Goal: Information Seeking & Learning: Find specific fact

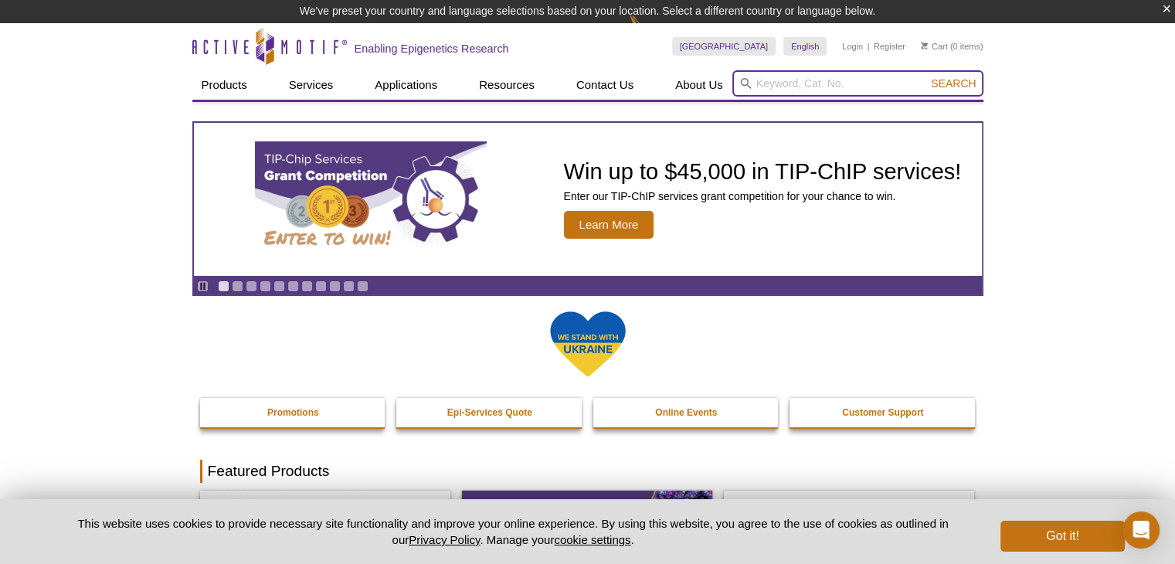
click at [785, 86] on input "search" at bounding box center [857, 83] width 251 height 26
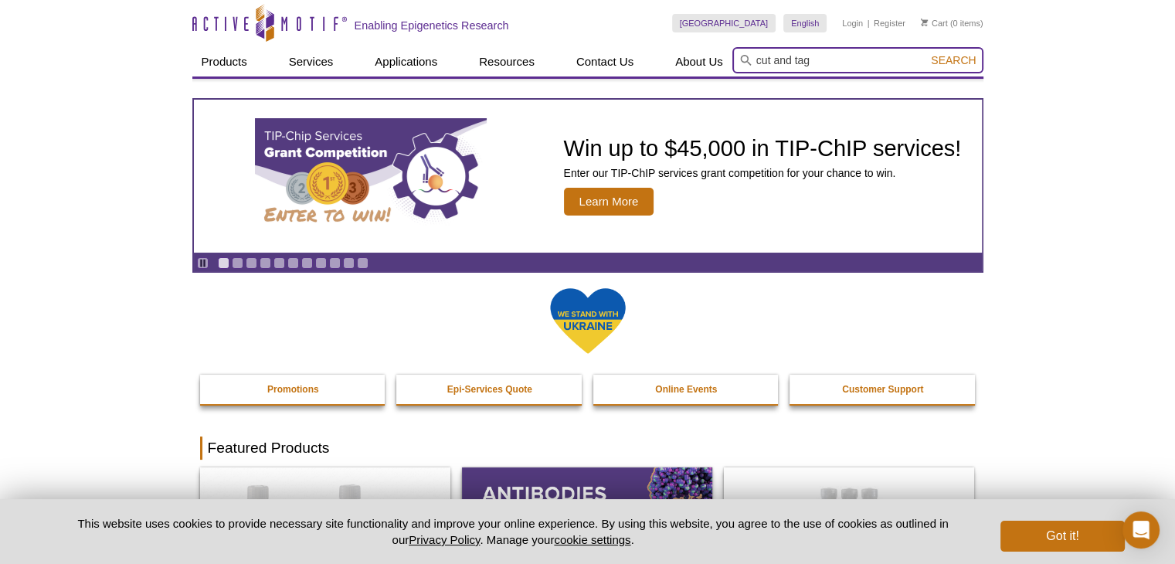
type input "cut and tag"
click at [926, 53] on button "Search" at bounding box center [953, 60] width 54 height 14
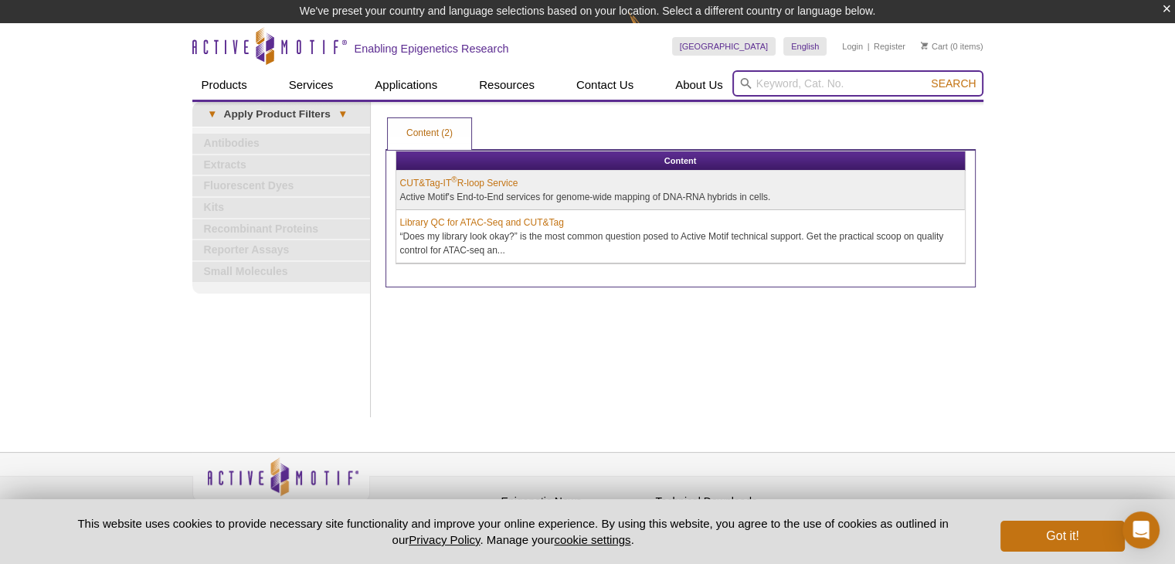
click at [809, 81] on input "search" at bounding box center [857, 83] width 251 height 26
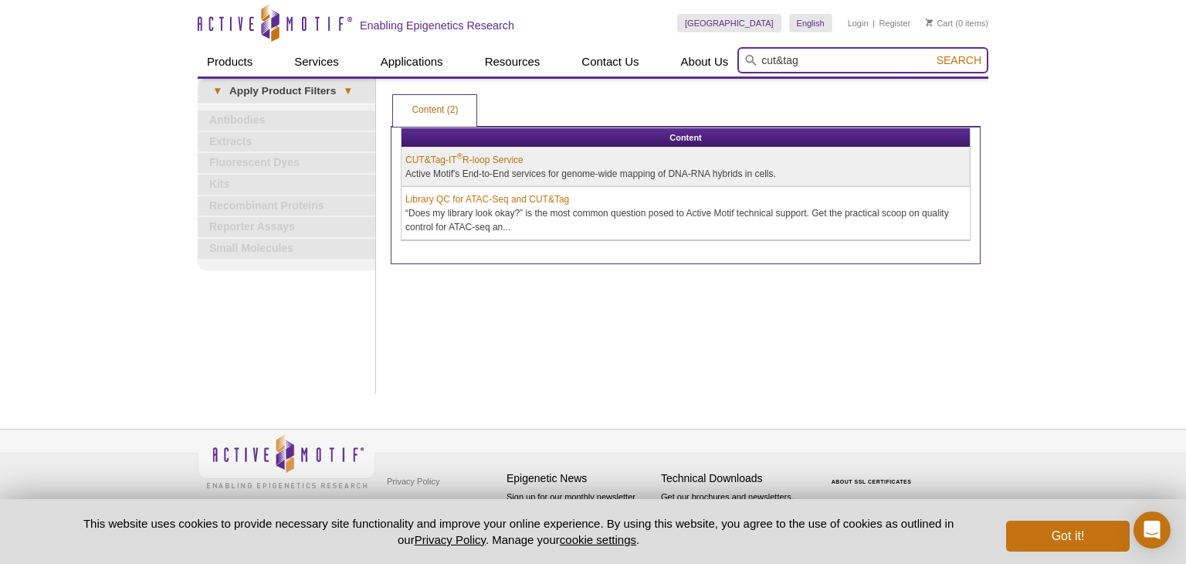
type input "cut&tag"
click at [932, 53] on button "Search" at bounding box center [959, 60] width 54 height 14
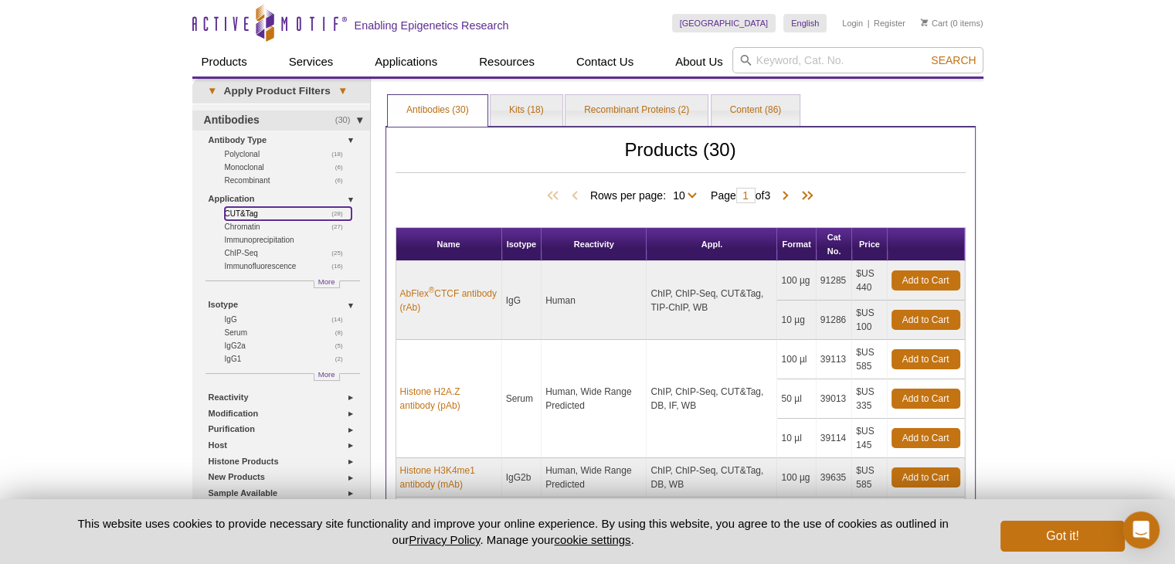
click at [249, 213] on link "(28) CUT&Tag" at bounding box center [288, 213] width 127 height 13
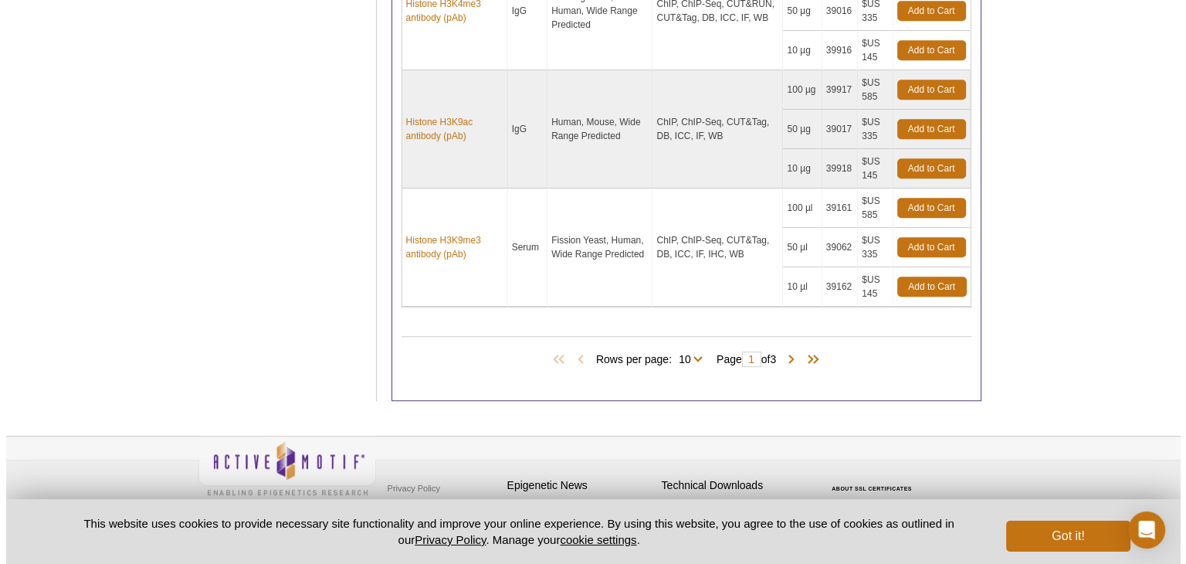
scroll to position [941, 0]
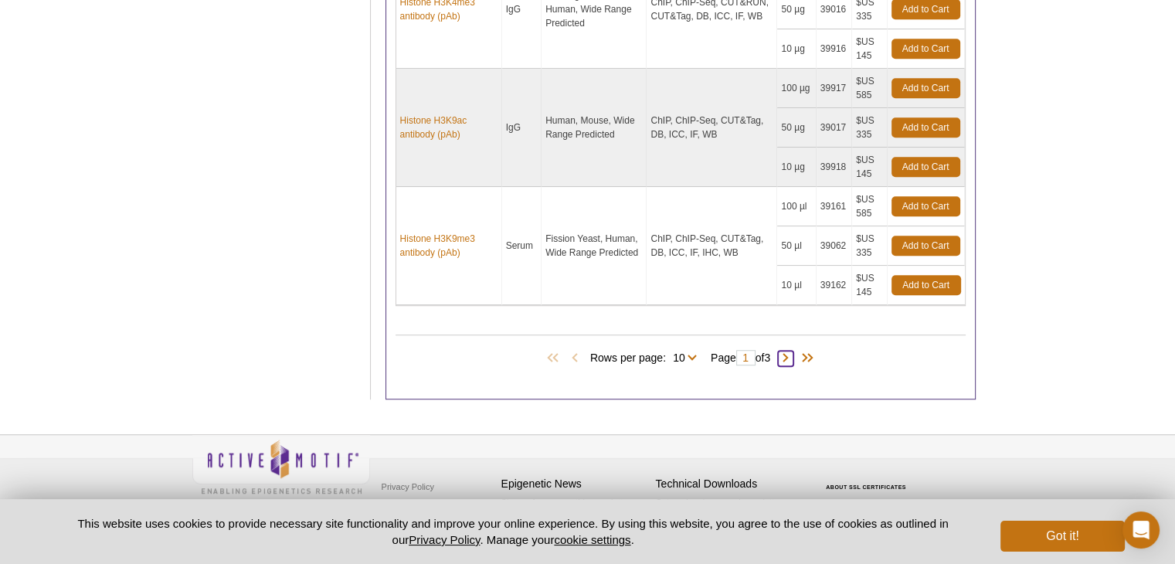
click at [793, 358] on span at bounding box center [785, 358] width 15 height 15
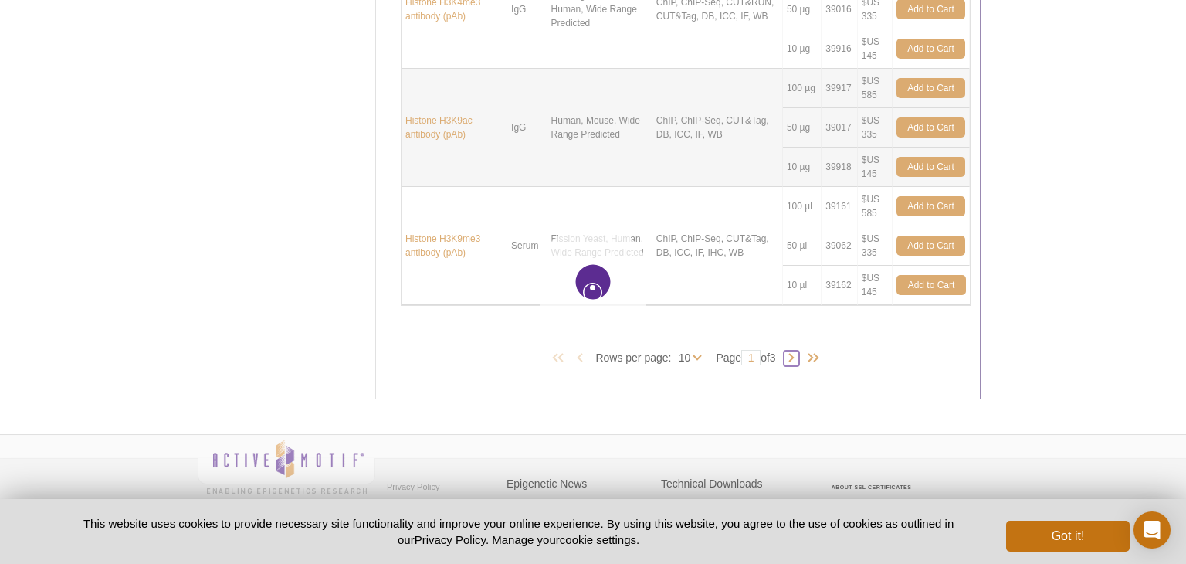
type input "2"
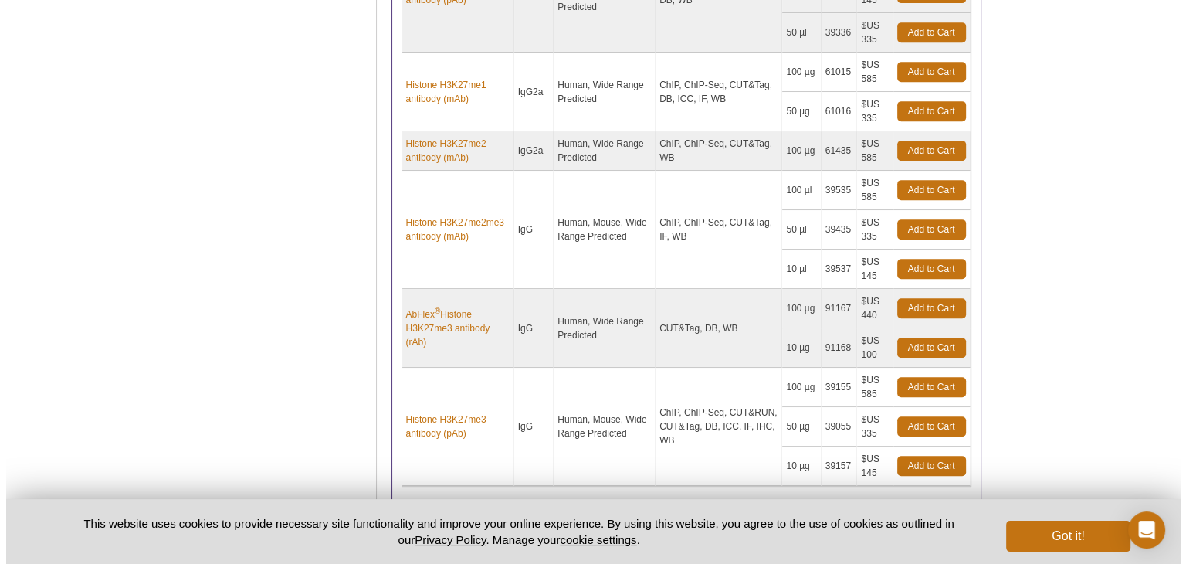
scroll to position [902, 0]
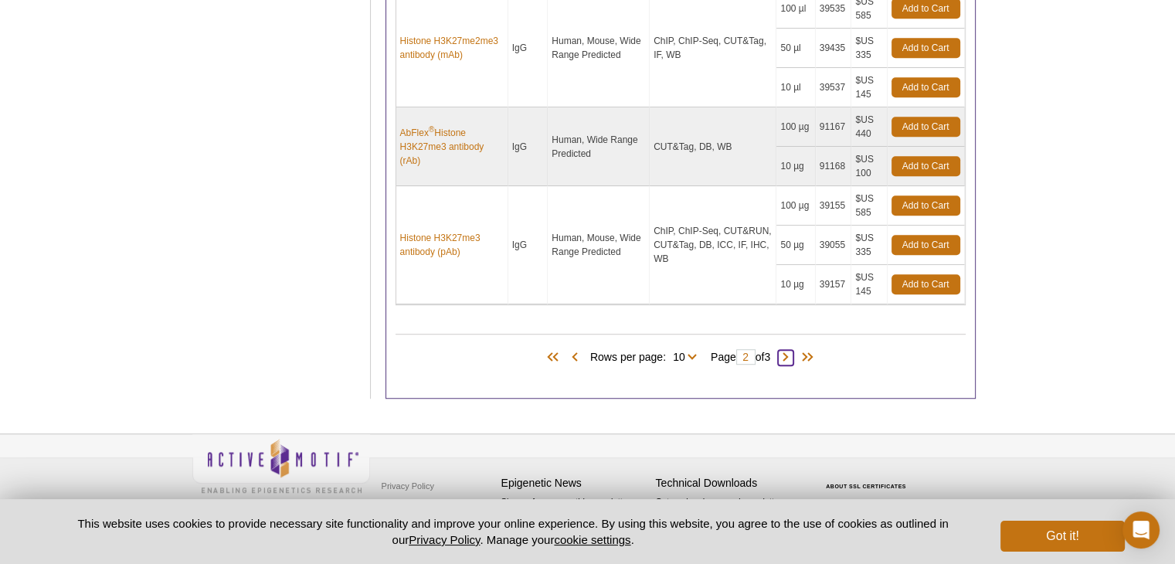
click at [793, 352] on span at bounding box center [785, 357] width 15 height 15
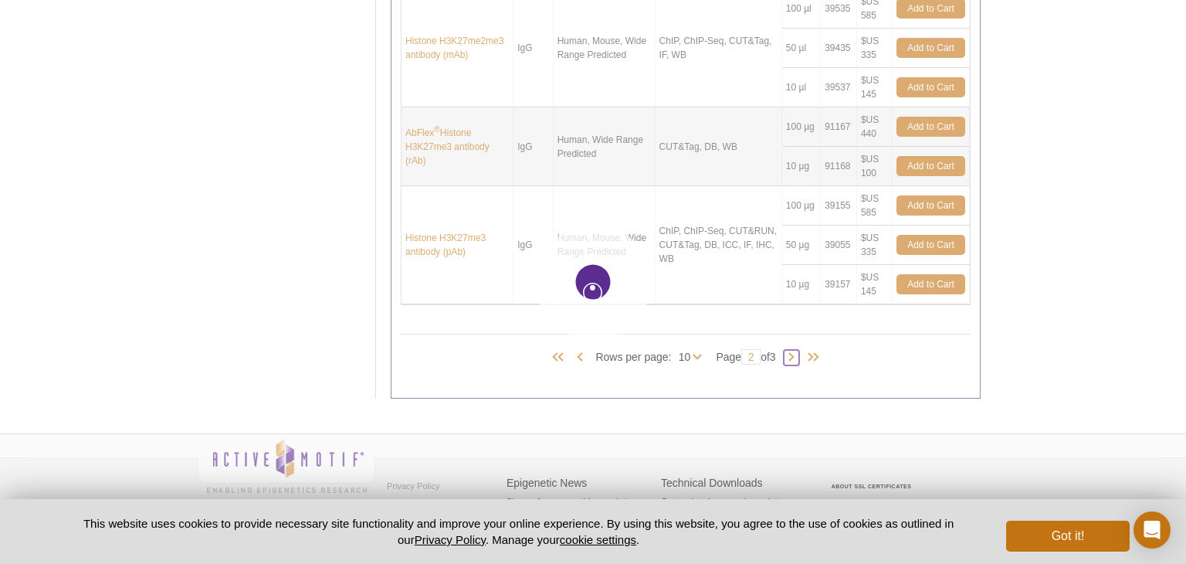
type input "3"
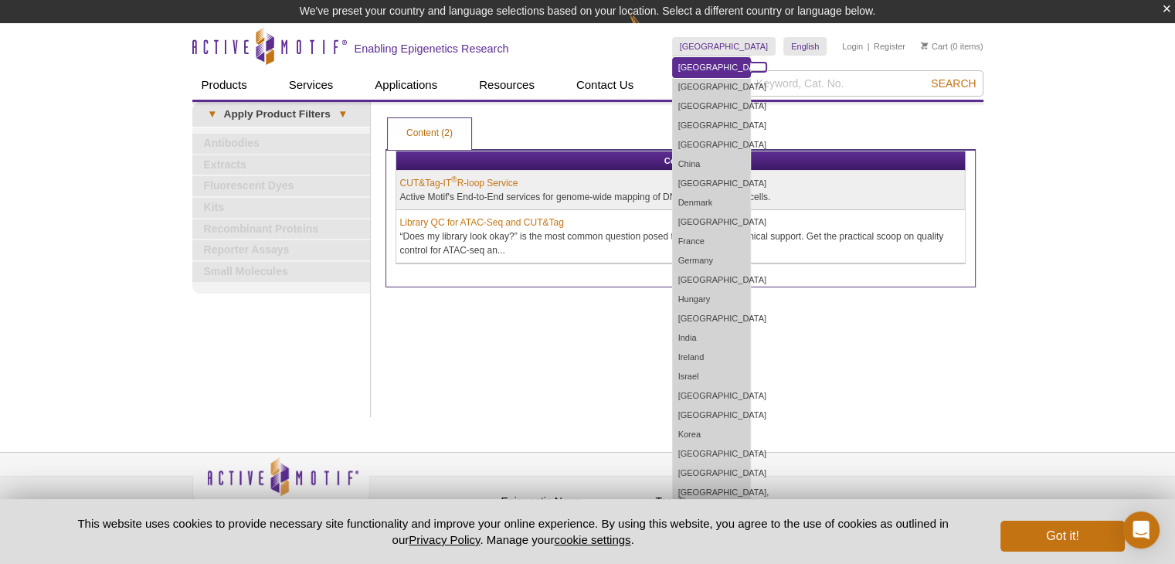
click at [750, 76] on link "[GEOGRAPHIC_DATA]" at bounding box center [711, 67] width 77 height 19
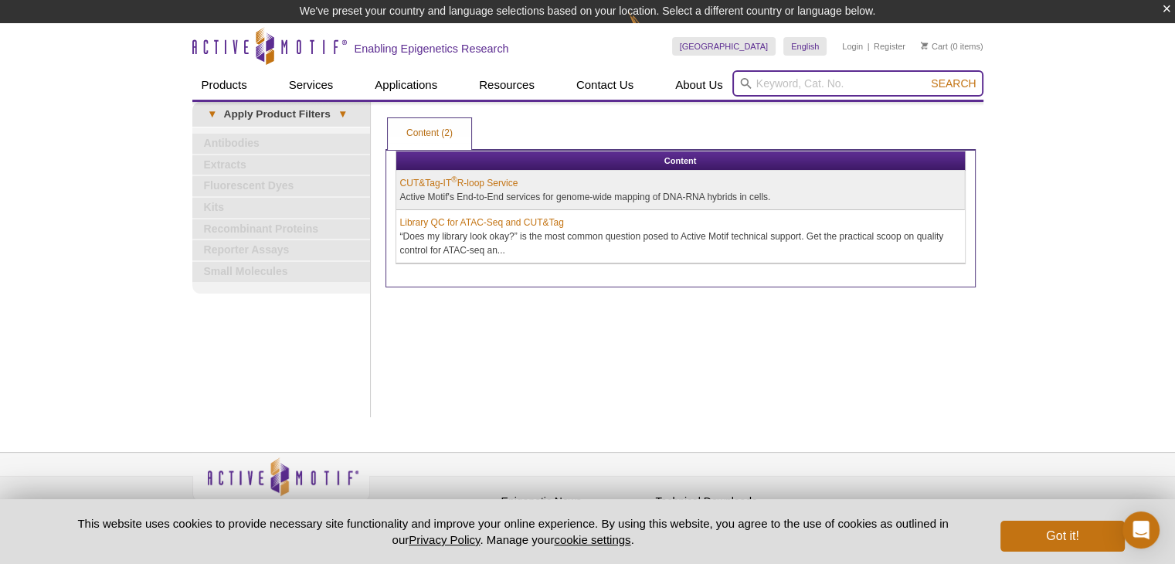
click at [837, 80] on input "search" at bounding box center [857, 83] width 251 height 26
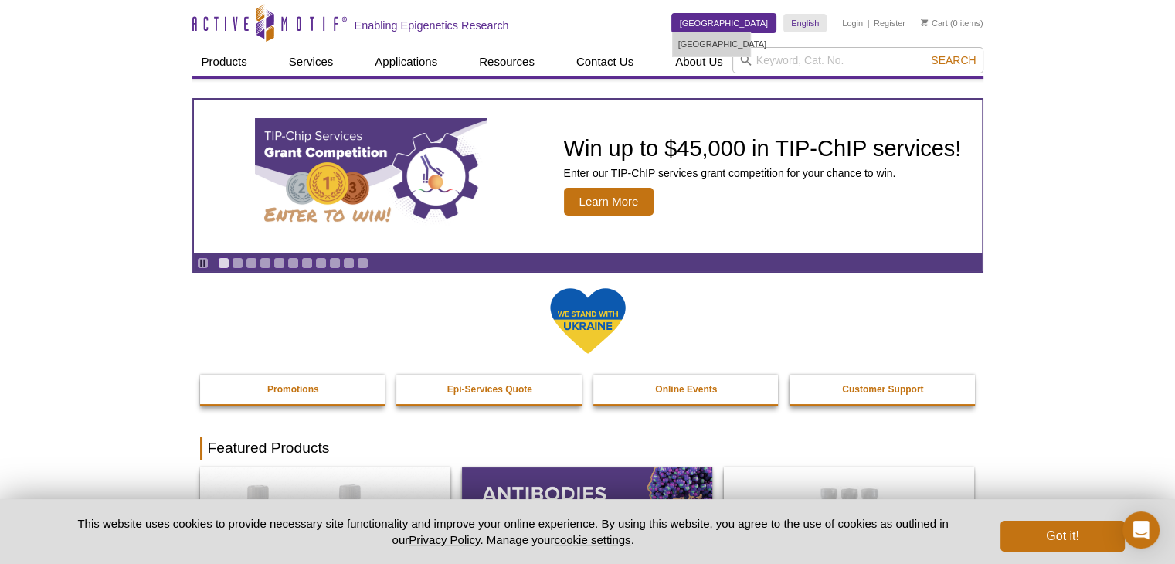
click at [761, 28] on link "[GEOGRAPHIC_DATA]" at bounding box center [724, 23] width 104 height 19
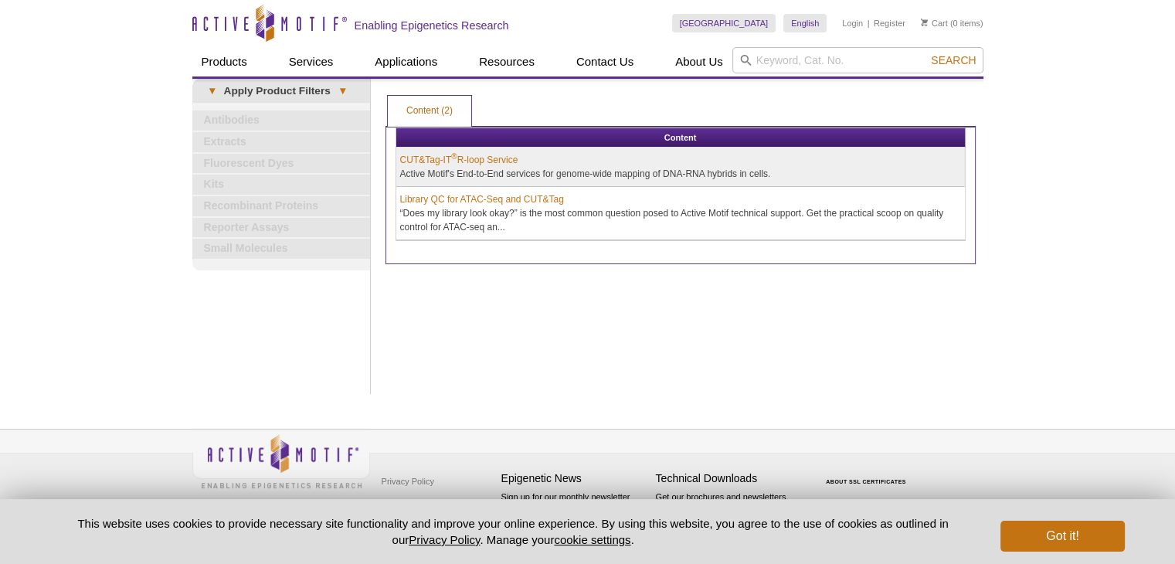
scroll to position [22, 0]
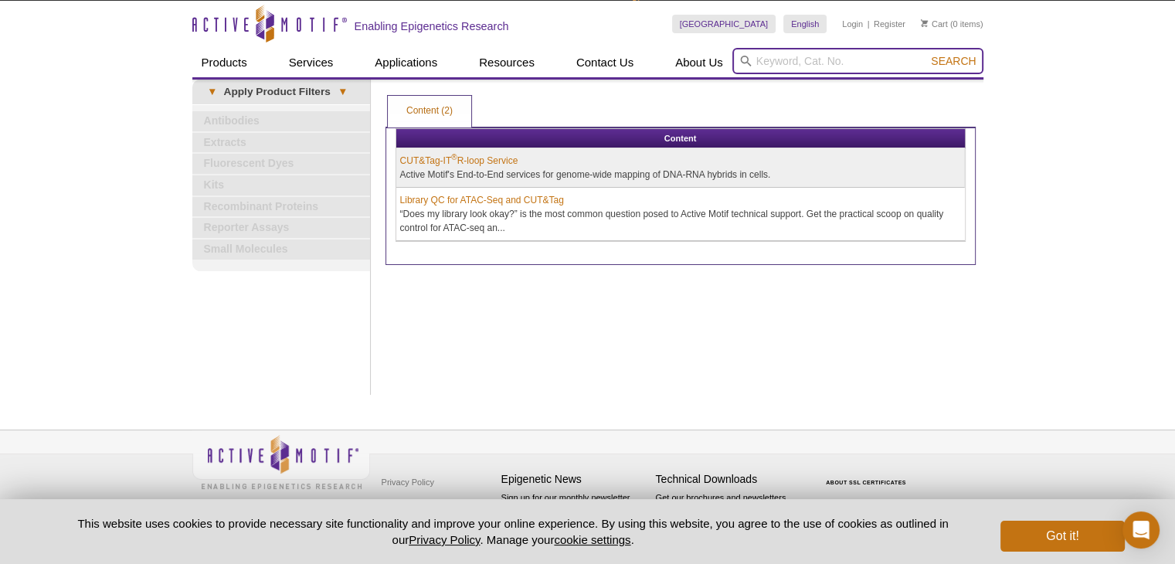
click at [781, 59] on input "search" at bounding box center [857, 61] width 251 height 26
type input "53180"
click at [926, 54] on button "Search" at bounding box center [953, 61] width 54 height 14
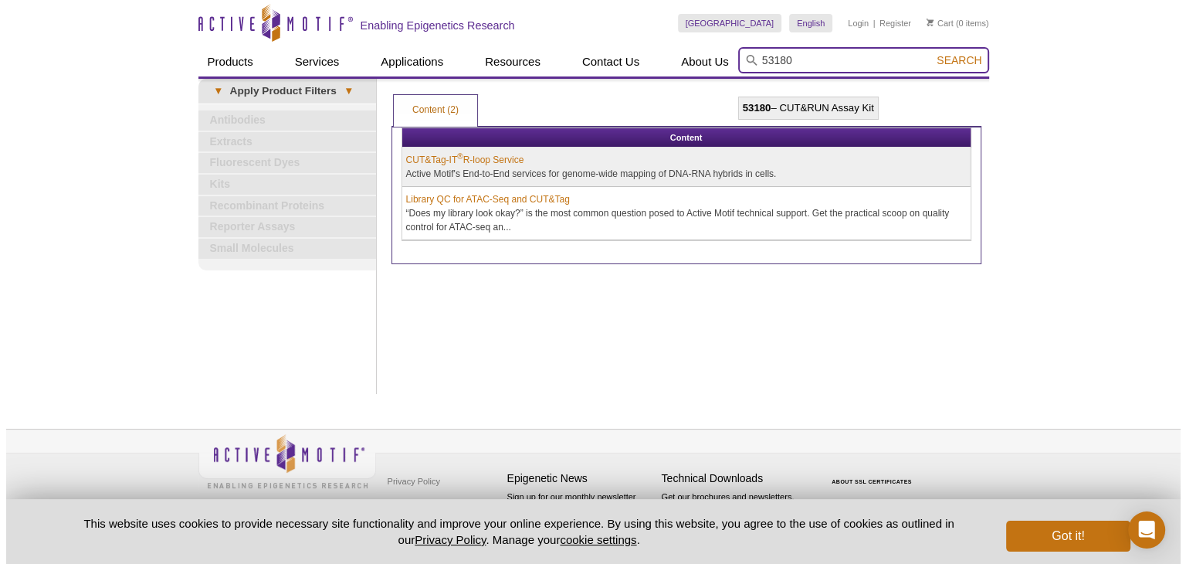
scroll to position [0, 0]
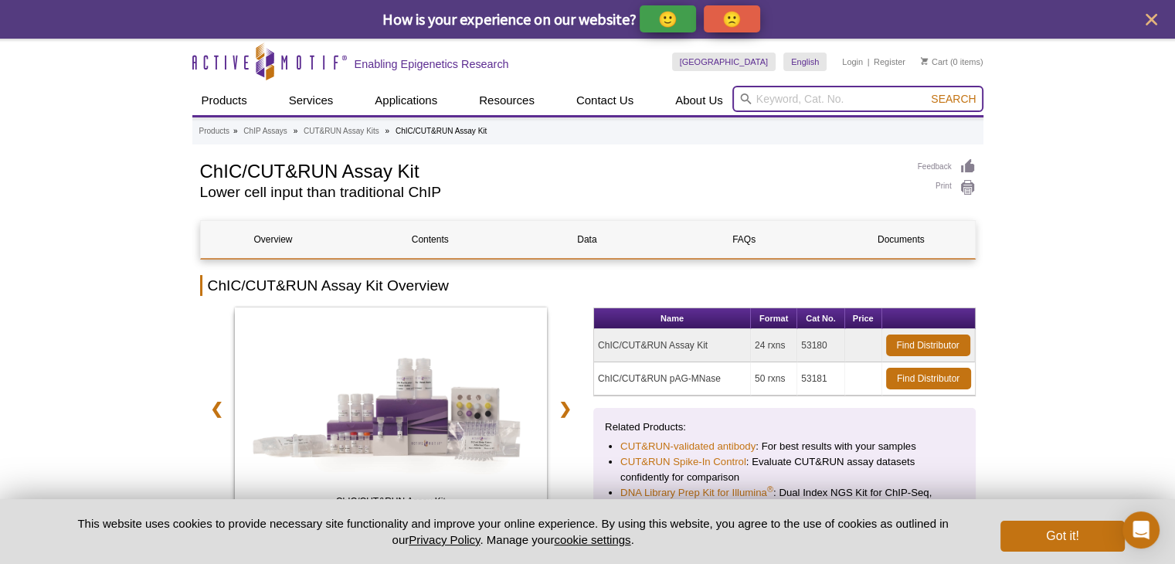
click at [813, 98] on input "search" at bounding box center [857, 99] width 251 height 26
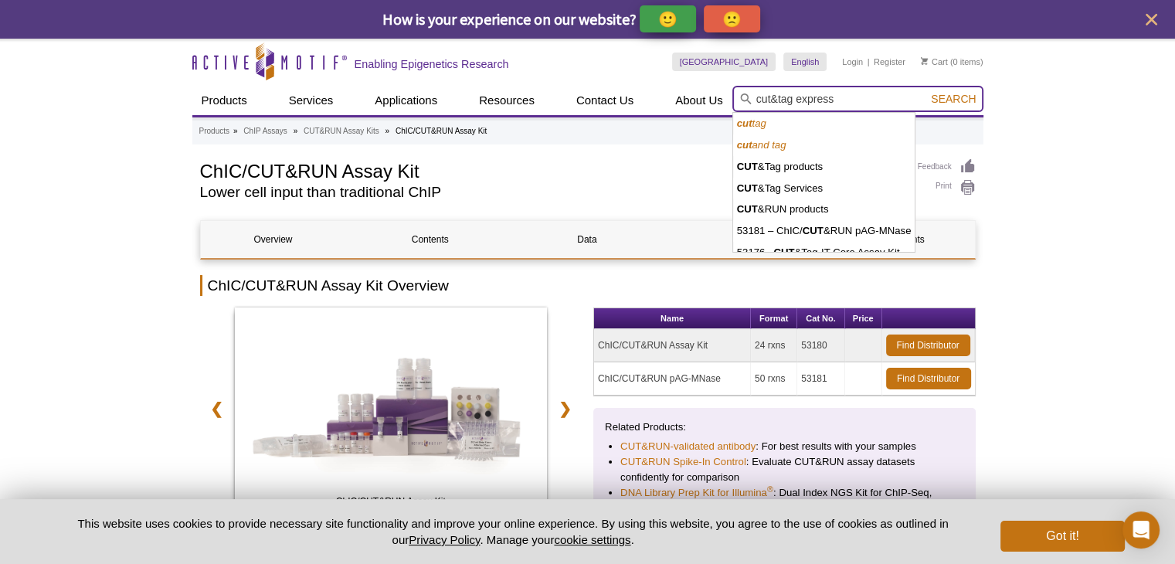
type input "cut&tag express"
click at [926, 92] on button "Search" at bounding box center [953, 99] width 54 height 14
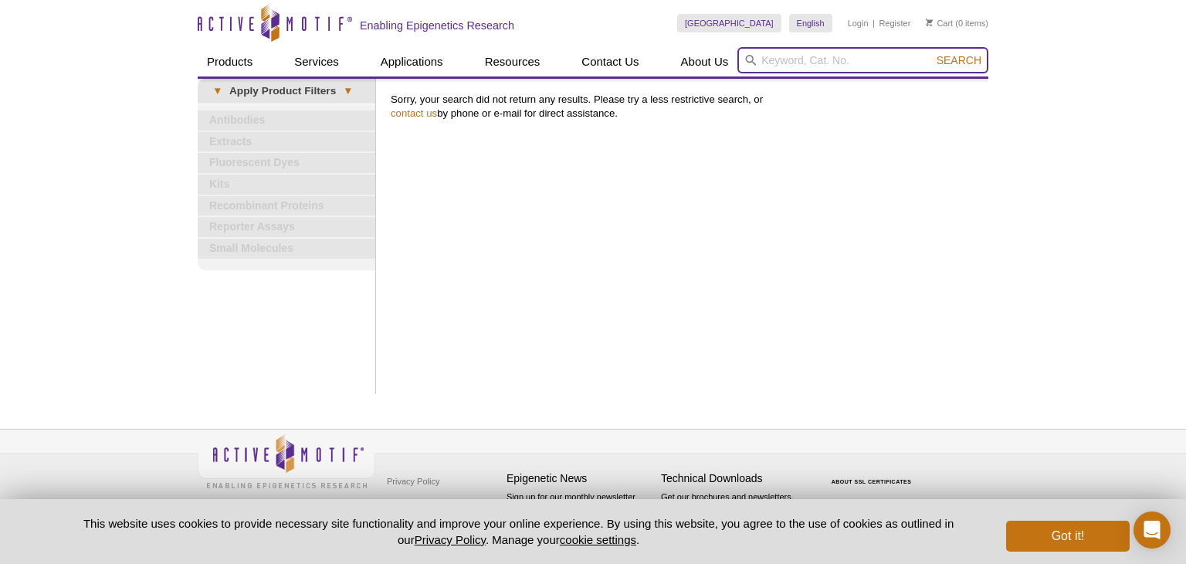
click at [819, 68] on input "search" at bounding box center [863, 60] width 251 height 26
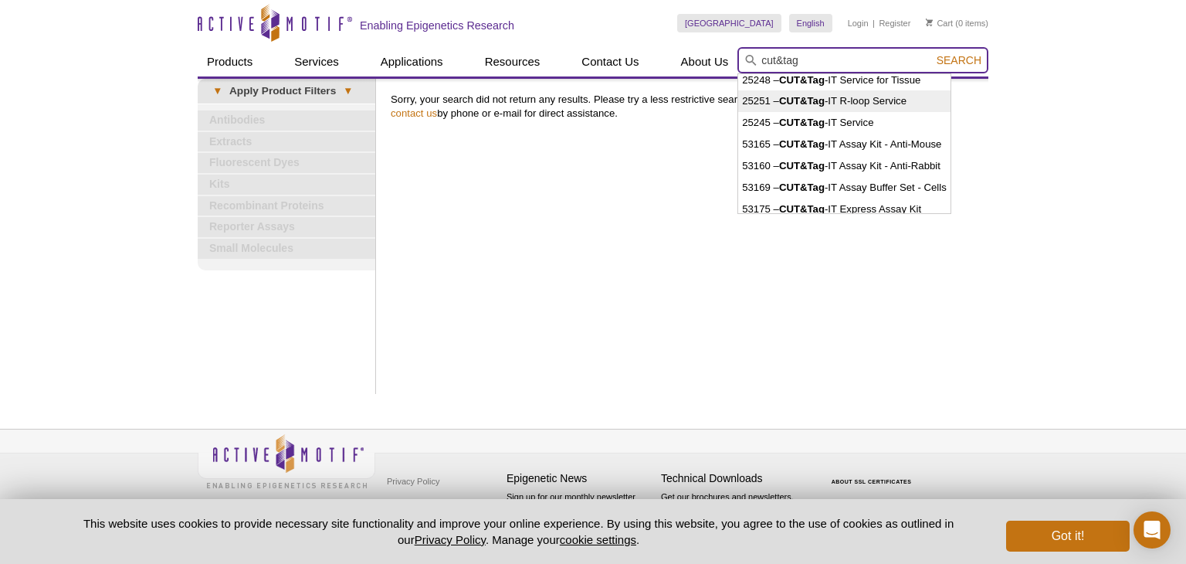
scroll to position [76, 0]
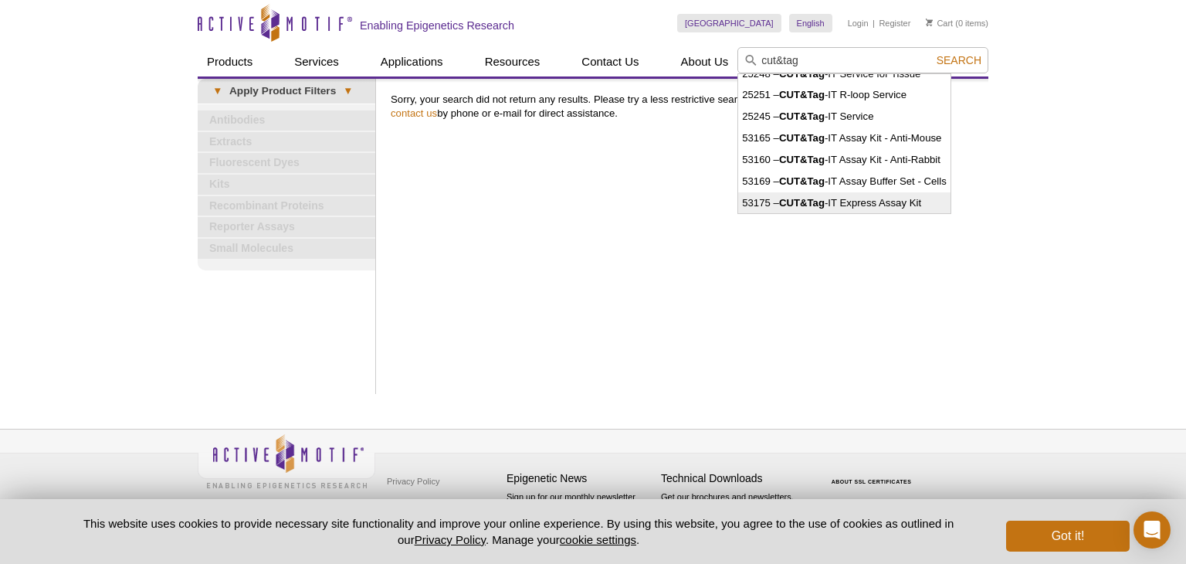
click at [906, 203] on li "53175 – CUT&Tag -IT Express Assay Kit" at bounding box center [844, 203] width 212 height 22
type input "53175 – CUT&Tag-IT Express Assay Kit"
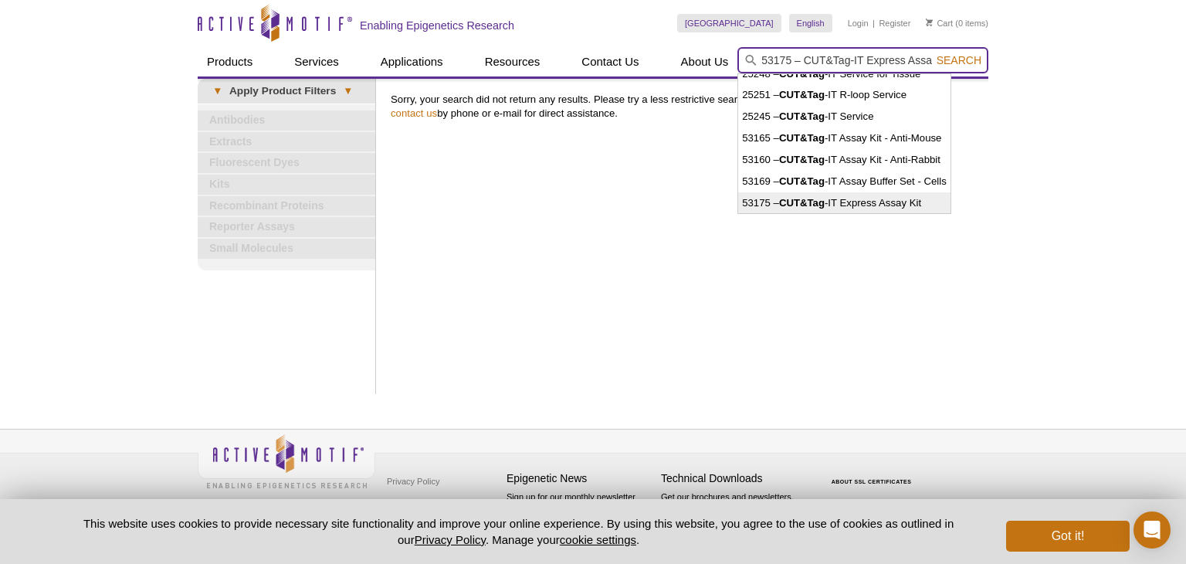
scroll to position [0, 21]
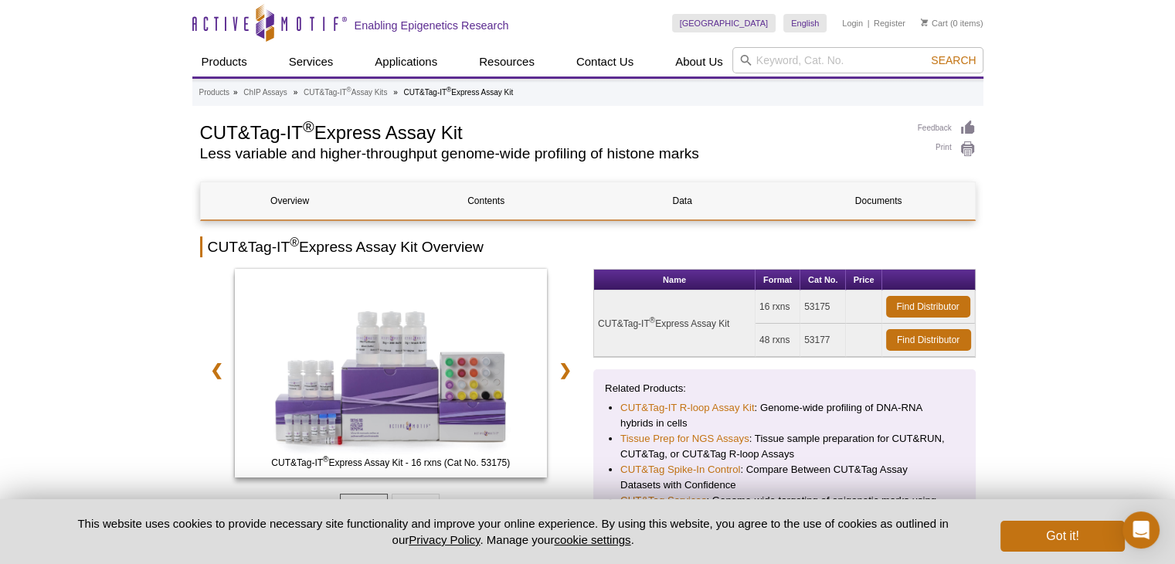
drag, startPoint x: 806, startPoint y: 339, endPoint x: 840, endPoint y: 338, distance: 34.8
click at [840, 338] on td "53177" at bounding box center [823, 340] width 46 height 33
copy td "53177"
